Goal: Information Seeking & Learning: Compare options

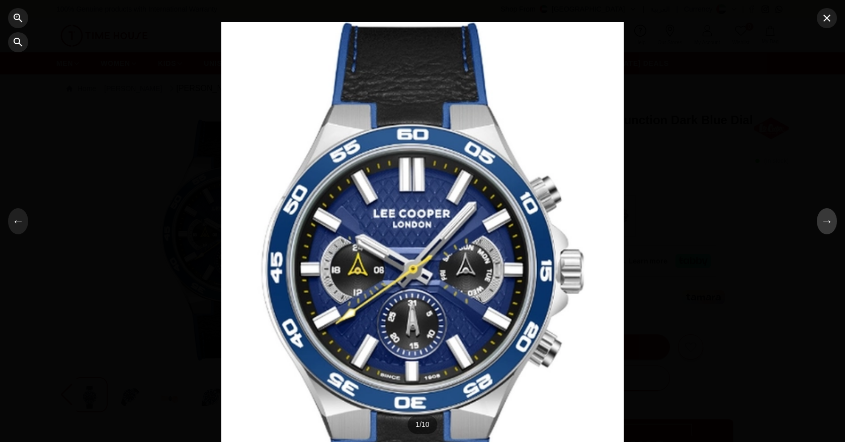
click at [828, 226] on button "→" at bounding box center [827, 221] width 20 height 26
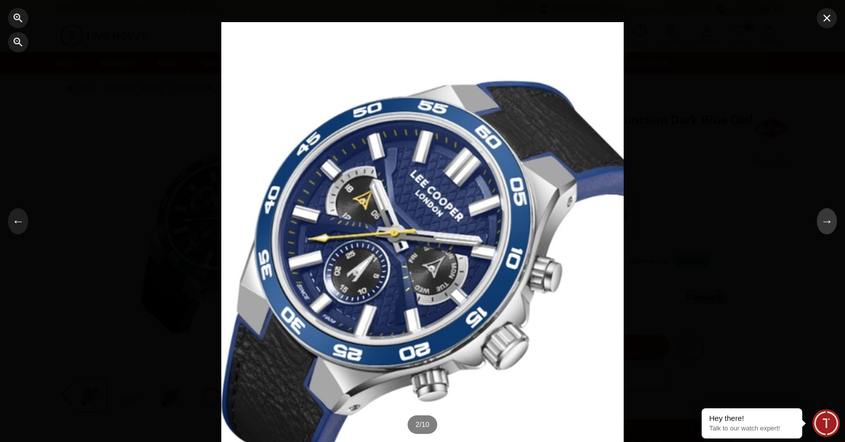
click at [828, 226] on button "→" at bounding box center [827, 221] width 20 height 26
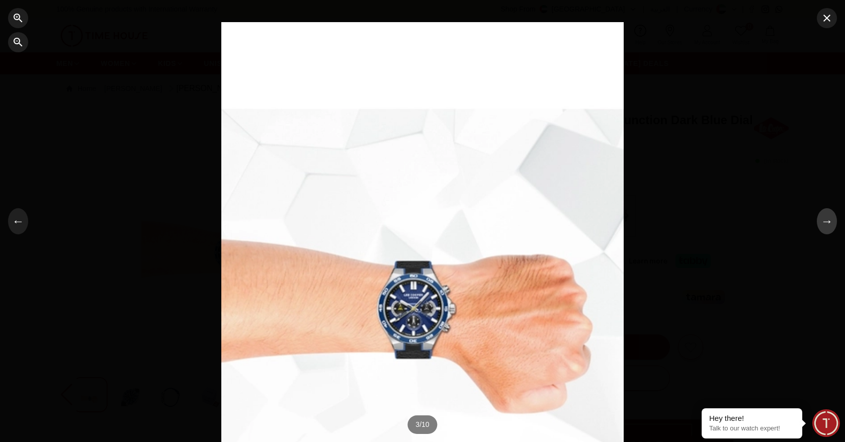
click at [828, 226] on button "→" at bounding box center [827, 221] width 20 height 26
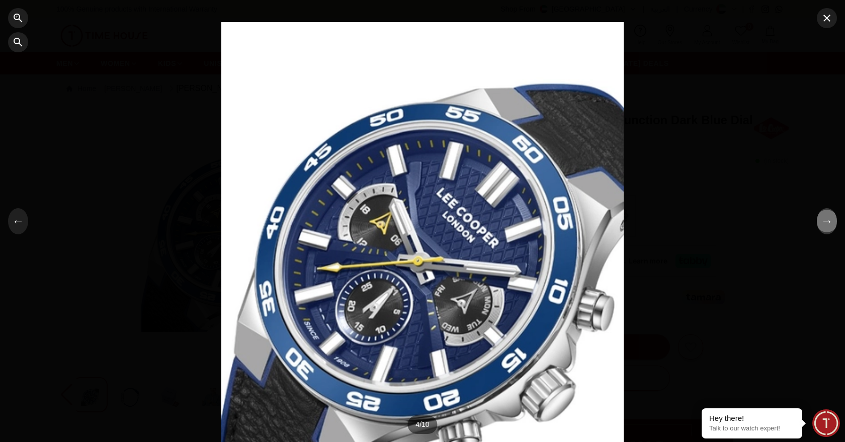
click at [828, 226] on button "→" at bounding box center [827, 221] width 20 height 26
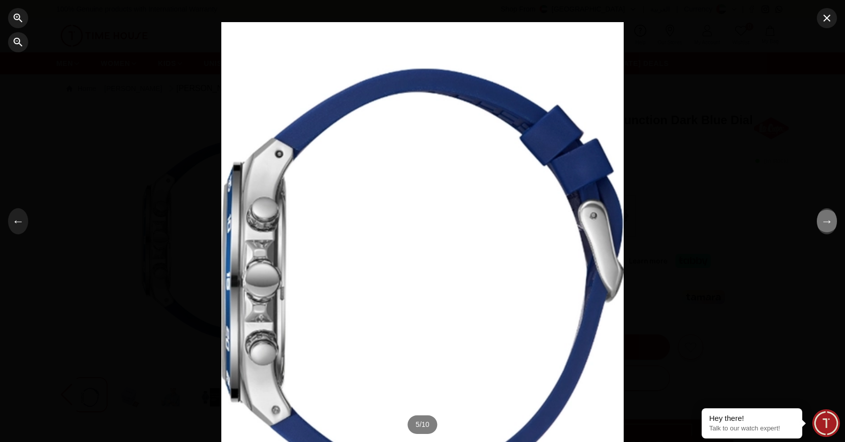
click at [828, 226] on button "→" at bounding box center [827, 221] width 20 height 26
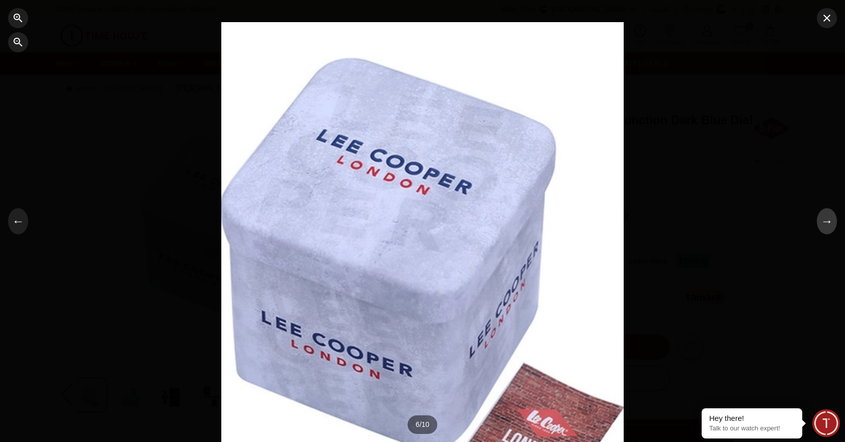
click at [828, 226] on button "→" at bounding box center [827, 221] width 20 height 26
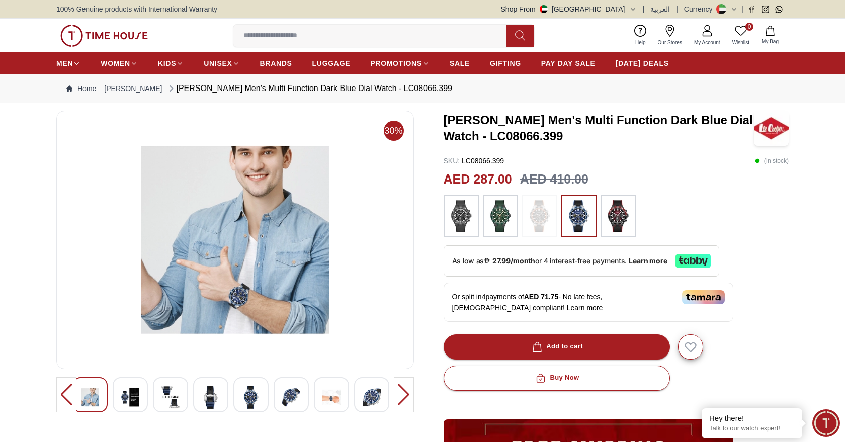
click at [505, 220] on img at bounding box center [500, 216] width 25 height 32
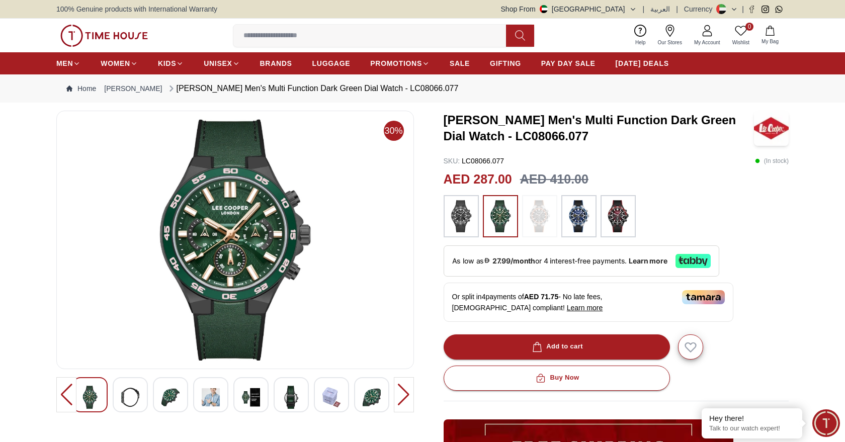
click at [459, 225] on img at bounding box center [461, 216] width 25 height 32
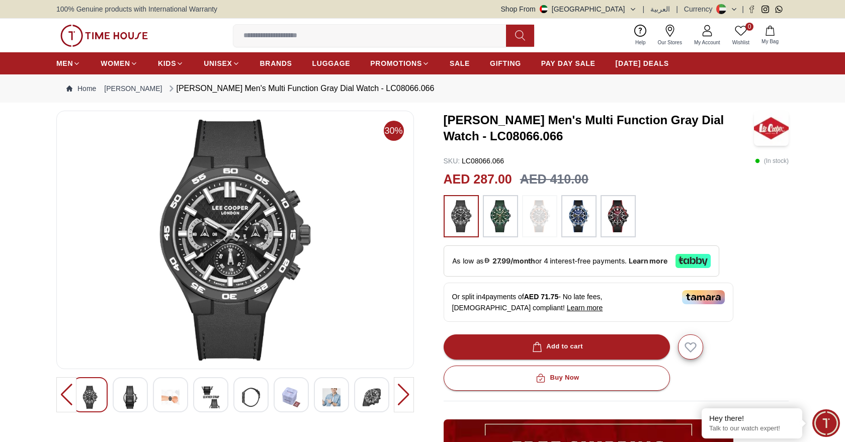
click at [611, 220] on img at bounding box center [618, 216] width 25 height 32
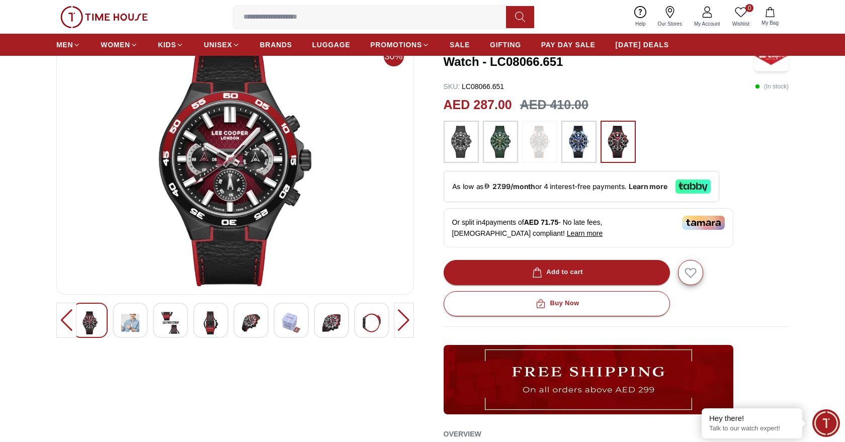
scroll to position [75, 0]
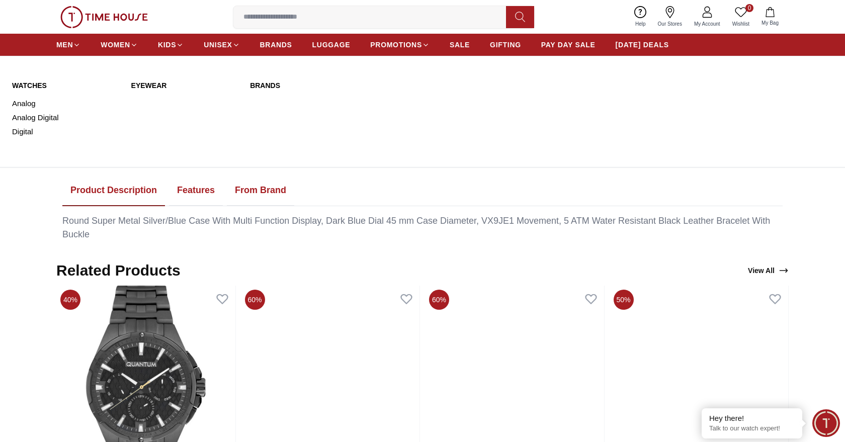
scroll to position [439, 0]
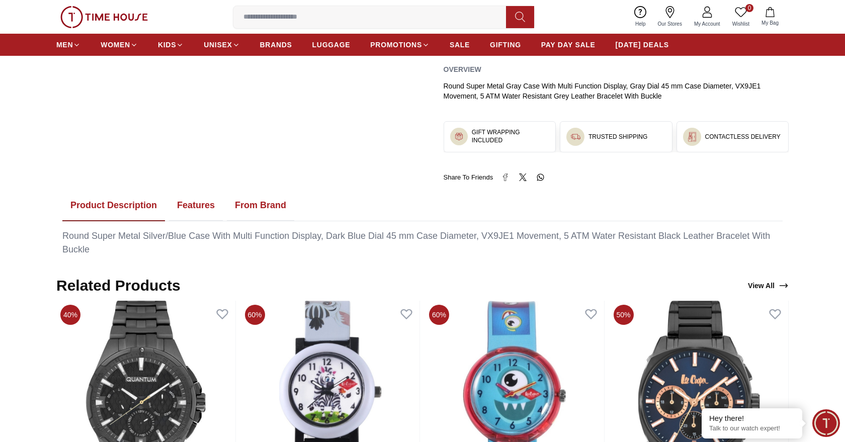
click at [135, 17] on img at bounding box center [104, 17] width 88 height 22
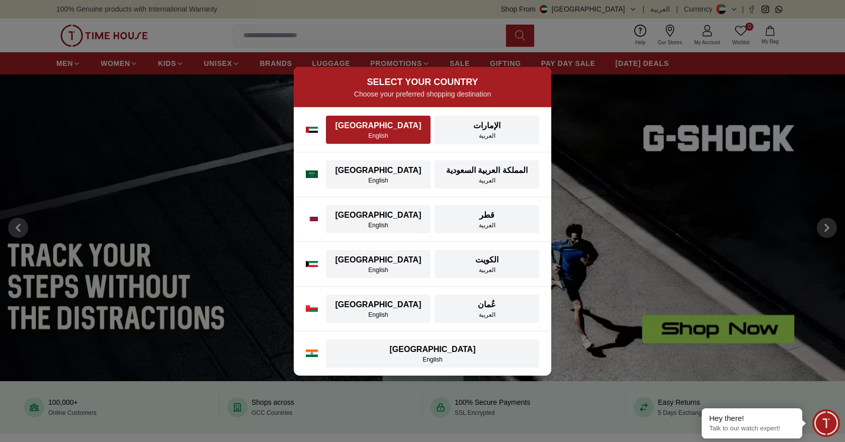
click at [403, 135] on div "English" at bounding box center [378, 136] width 93 height 8
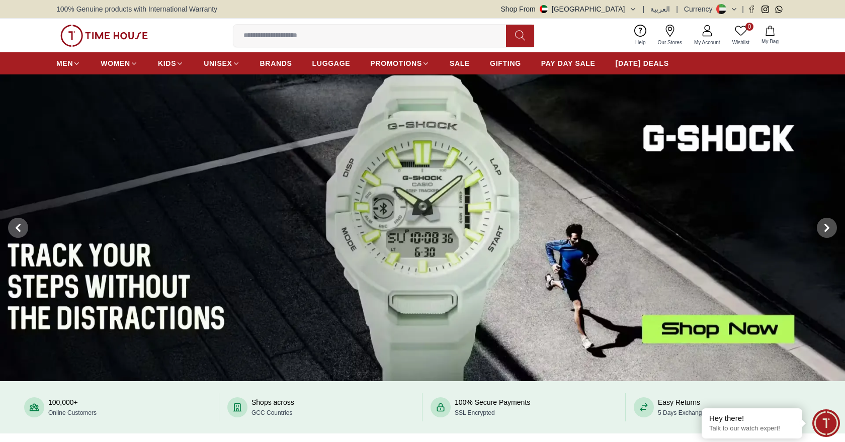
click at [696, 335] on img at bounding box center [422, 227] width 845 height 307
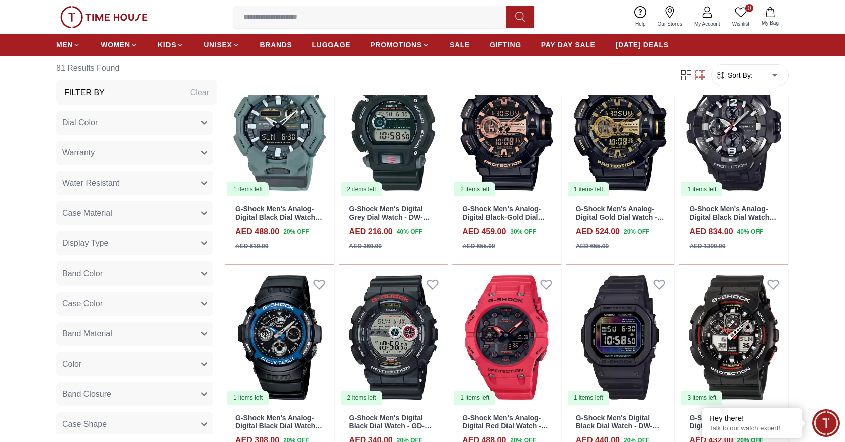
scroll to position [1064, 0]
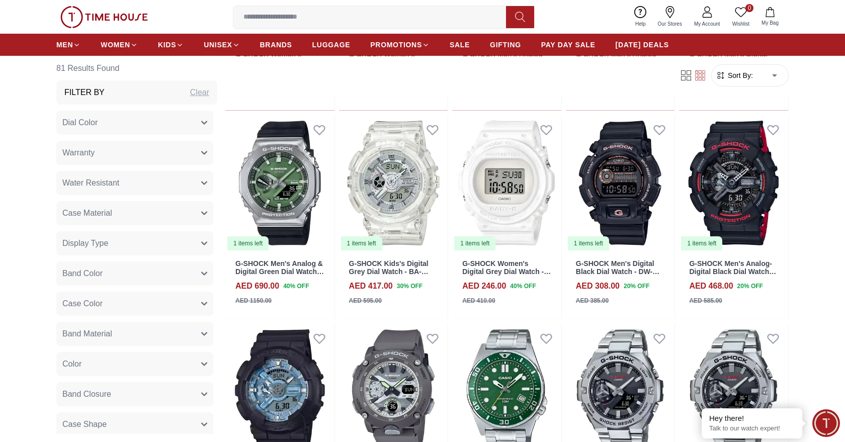
scroll to position [2108, 0]
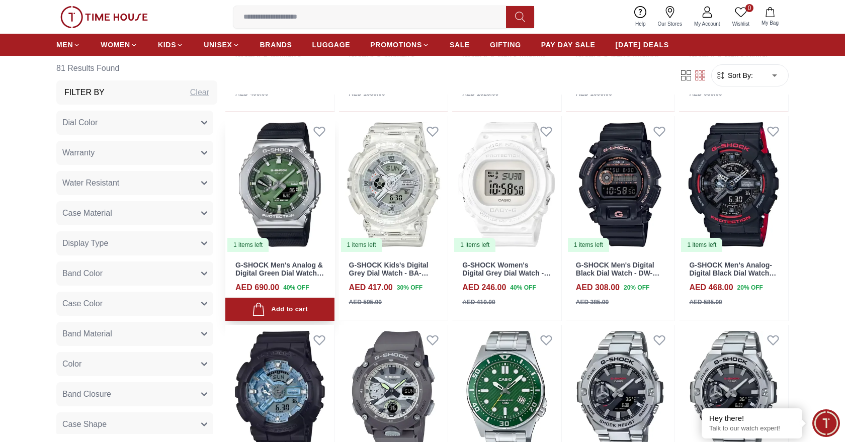
click at [288, 217] on img at bounding box center [279, 184] width 109 height 137
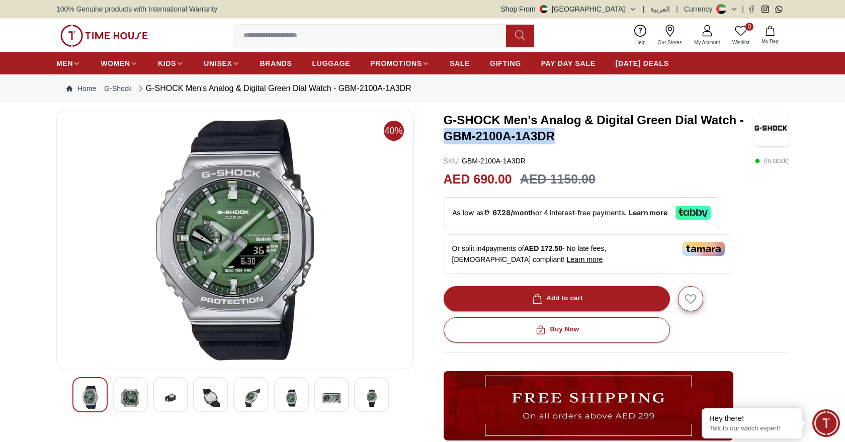
drag, startPoint x: 443, startPoint y: 136, endPoint x: 566, endPoint y: 137, distance: 122.8
click at [566, 137] on h3 "G-SHOCK Men's Analog & Digital Green Dial Watch - GBM-2100A-1A3DR" at bounding box center [599, 128] width 311 height 32
copy h3 "GBM-2100A-1A3DR"
